Goal: Task Accomplishment & Management: Use online tool/utility

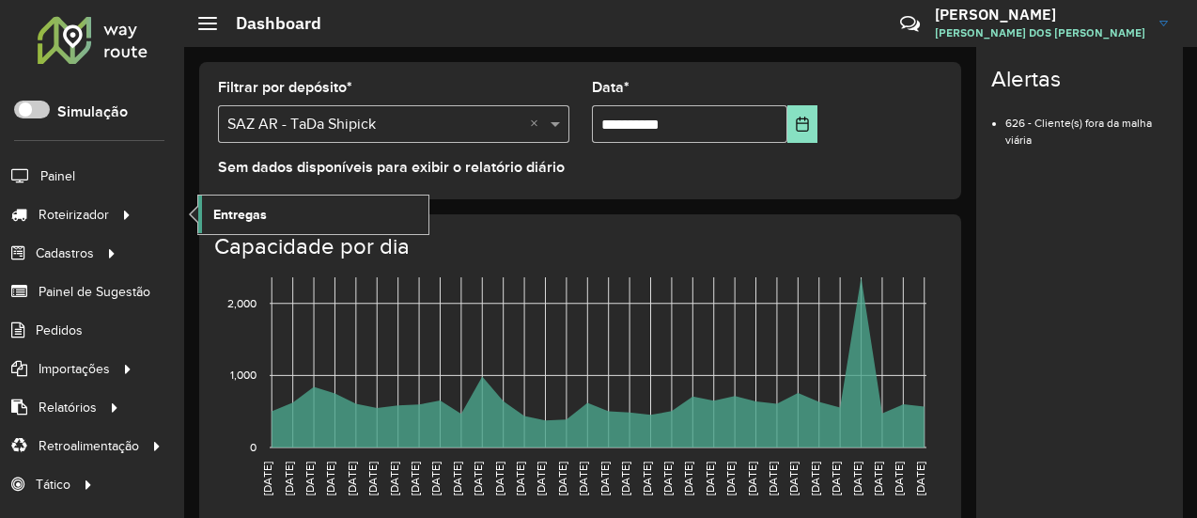
click at [257, 210] on span "Entregas" at bounding box center [240, 215] width 54 height 20
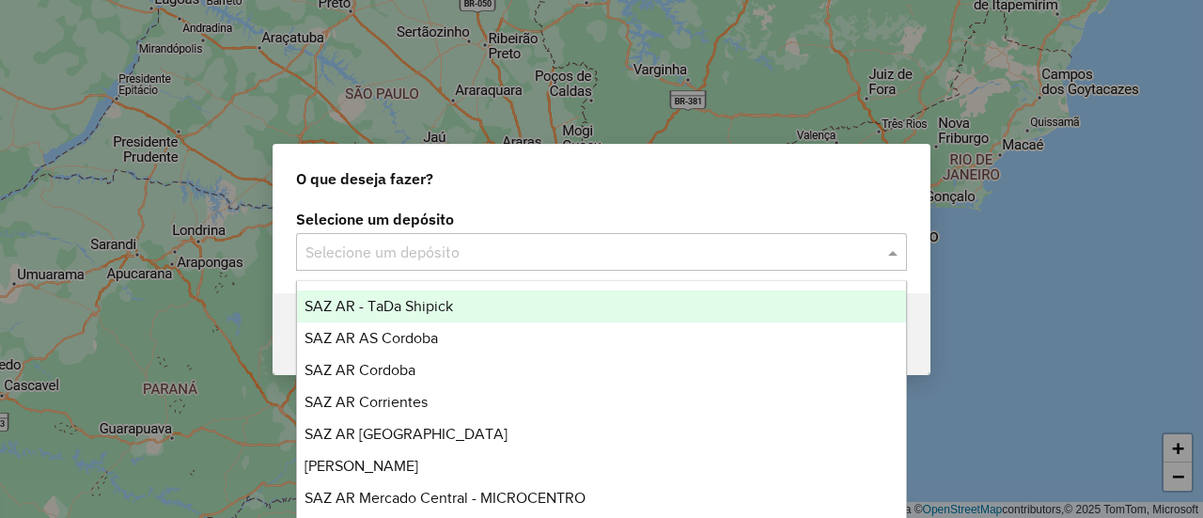
click at [479, 247] on input "text" at bounding box center [582, 252] width 554 height 23
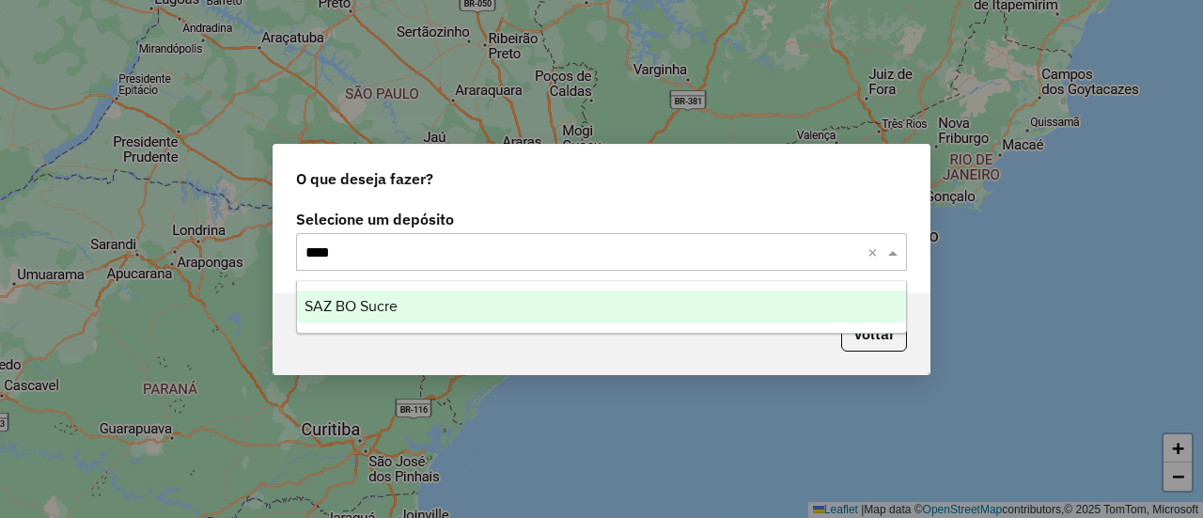
type input "*****"
click at [415, 299] on div "SAZ BO Sucre" at bounding box center [601, 306] width 608 height 32
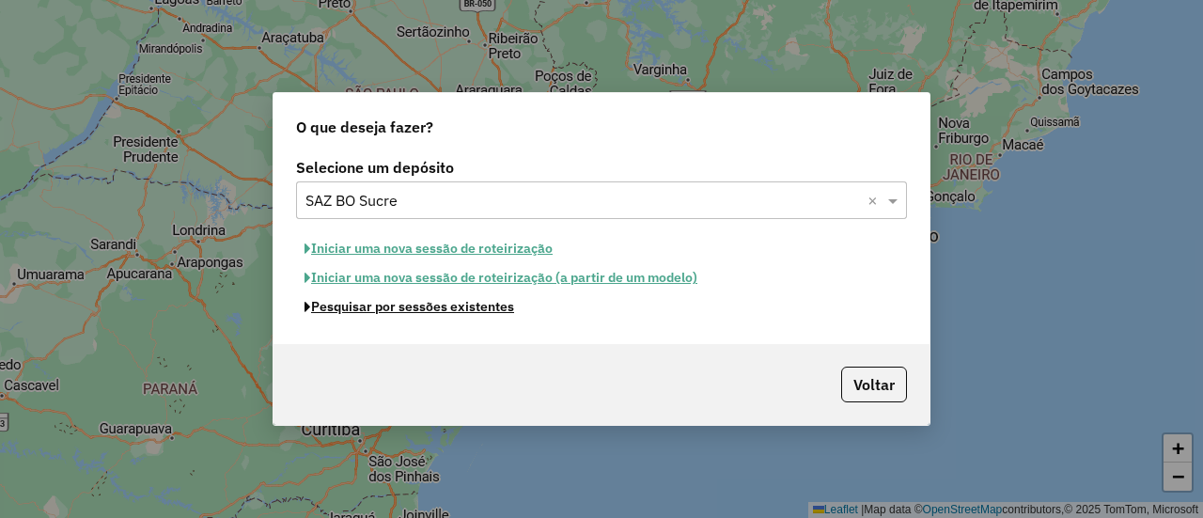
click at [439, 310] on button "Pesquisar por sessões existentes" at bounding box center [409, 306] width 226 height 29
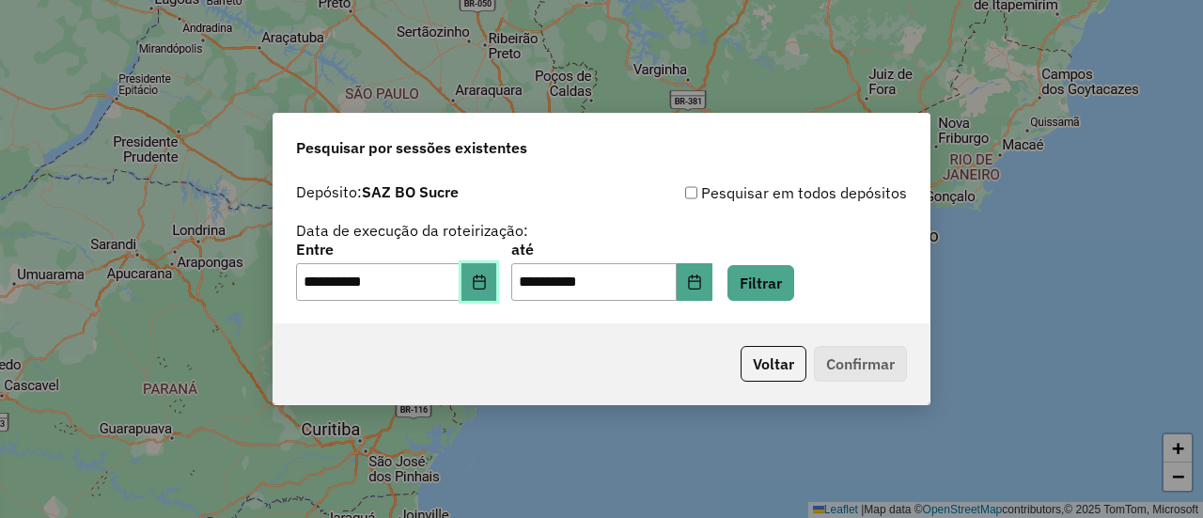
click at [485, 281] on icon "Choose Date" at bounding box center [479, 281] width 12 height 15
click at [757, 277] on button "Filtrar" at bounding box center [760, 283] width 67 height 36
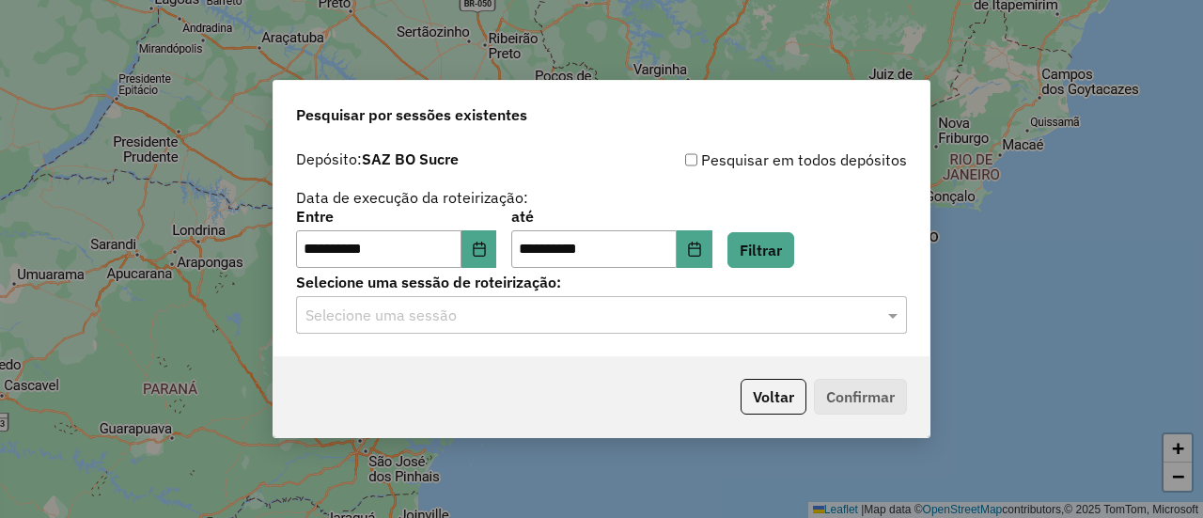
click at [575, 328] on div "Selecione uma sessão" at bounding box center [601, 315] width 611 height 38
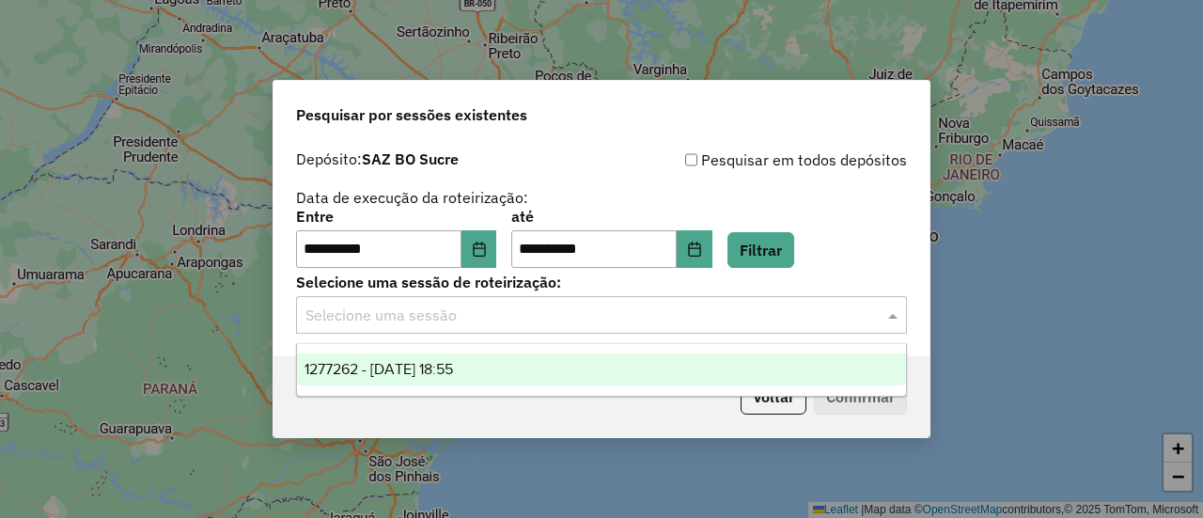
click at [526, 358] on div "1277262 - [DATE] 18:55" at bounding box center [601, 369] width 608 height 32
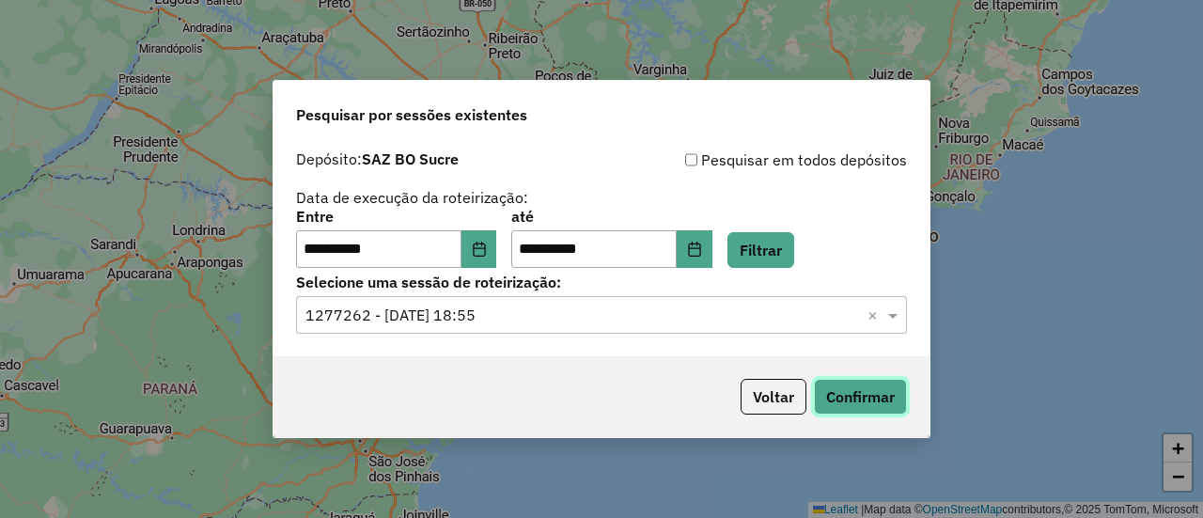
click at [883, 382] on button "Confirmar" at bounding box center [860, 397] width 93 height 36
